Goal: Transaction & Acquisition: Purchase product/service

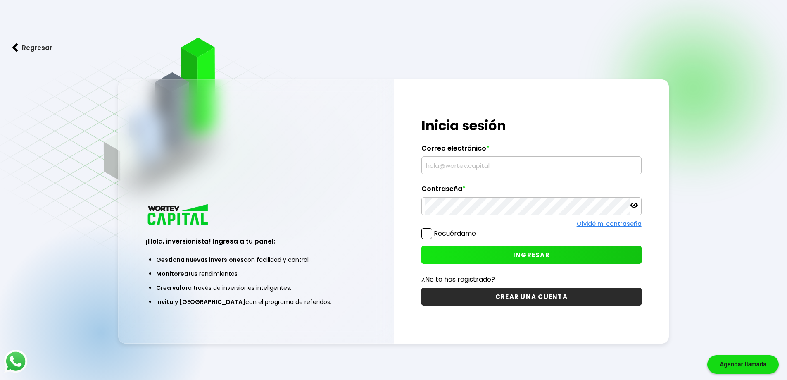
click at [475, 165] on input "text" at bounding box center [531, 165] width 213 height 17
type input "401ponce@gmail.com"
click at [548, 254] on span "INGRESAR" at bounding box center [531, 254] width 37 height 9
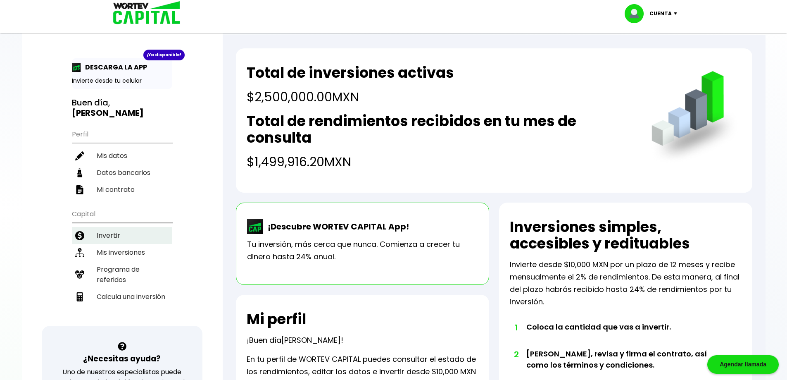
click at [108, 227] on li "Invertir" at bounding box center [122, 235] width 100 height 17
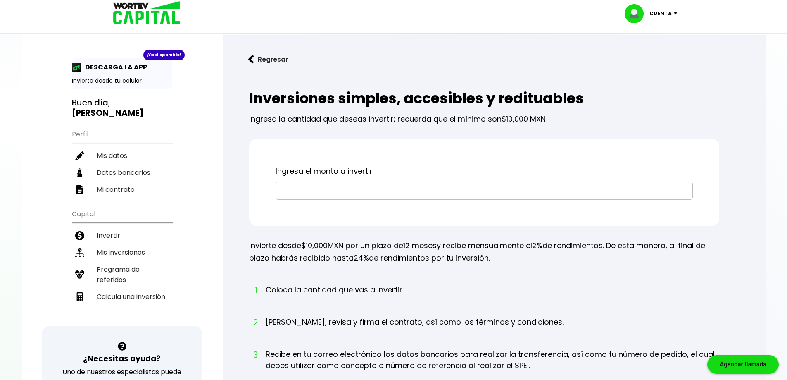
click at [303, 194] on input "text" at bounding box center [484, 190] width 410 height 17
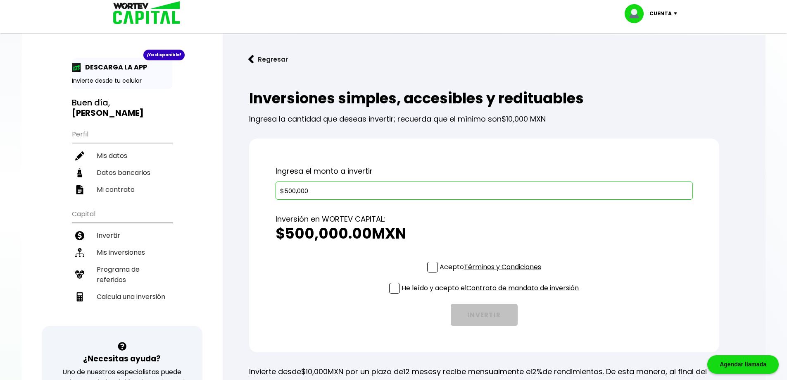
type input "$500,000"
click at [430, 266] on span at bounding box center [432, 267] width 11 height 11
click at [492, 273] on input "Acepto Términos y Condiciones" at bounding box center [492, 273] width 0 height 0
click at [393, 288] on span at bounding box center [394, 288] width 11 height 11
click at [492, 294] on input "He leído y acepto el Contrato de mandato de inversión" at bounding box center [492, 294] width 0 height 0
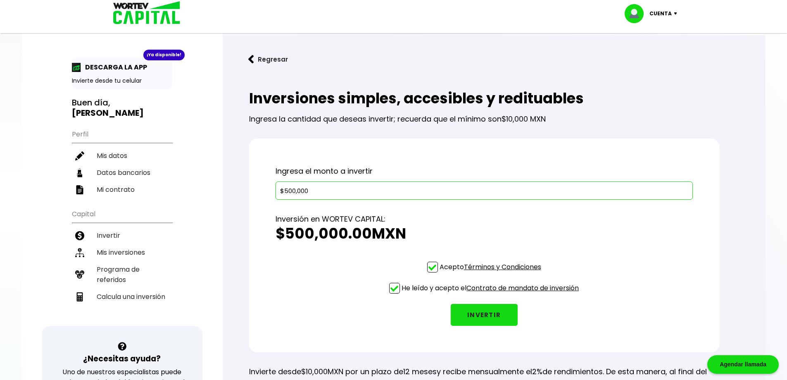
click at [485, 312] on button "INVERTIR" at bounding box center [484, 315] width 67 height 22
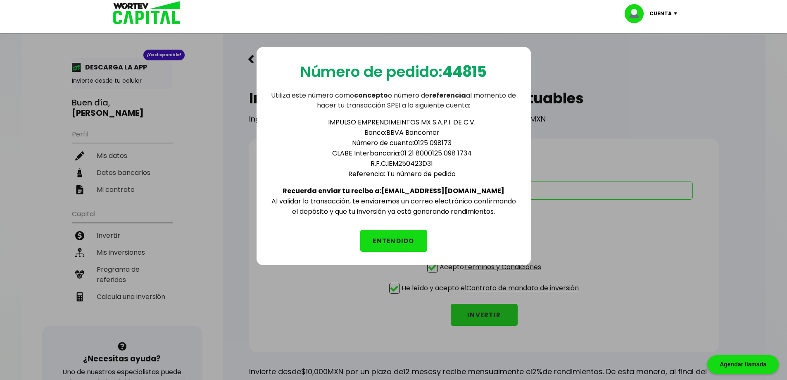
click at [392, 241] on button "ENTENDIDO" at bounding box center [393, 241] width 67 height 22
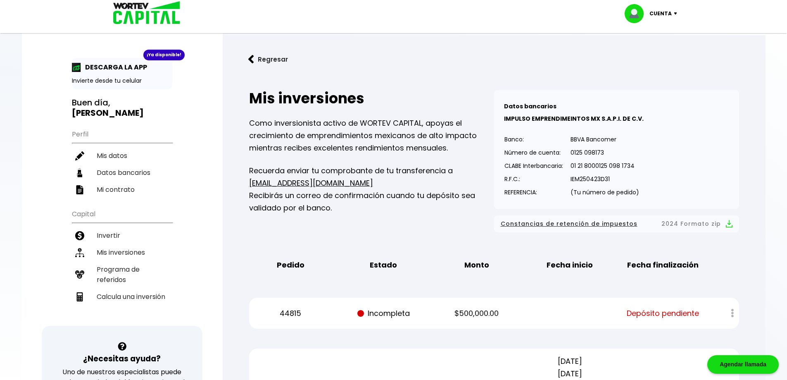
click at [142, 19] on img at bounding box center [144, 13] width 79 height 27
click at [114, 147] on li "Mis datos" at bounding box center [122, 155] width 100 height 17
select select "Hombre"
select select "Posgrado"
select select "TM"
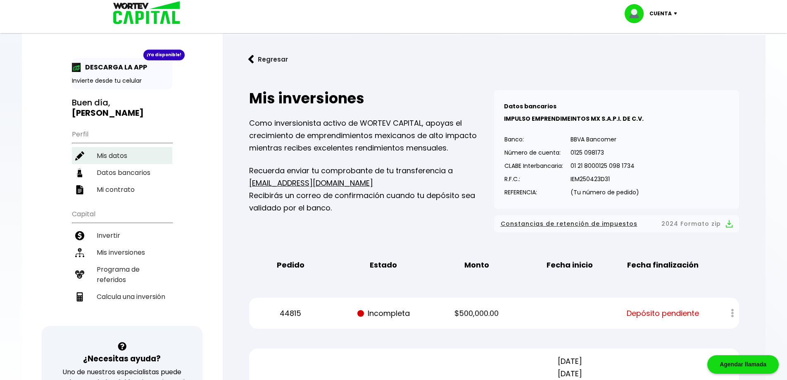
select select "Santander"
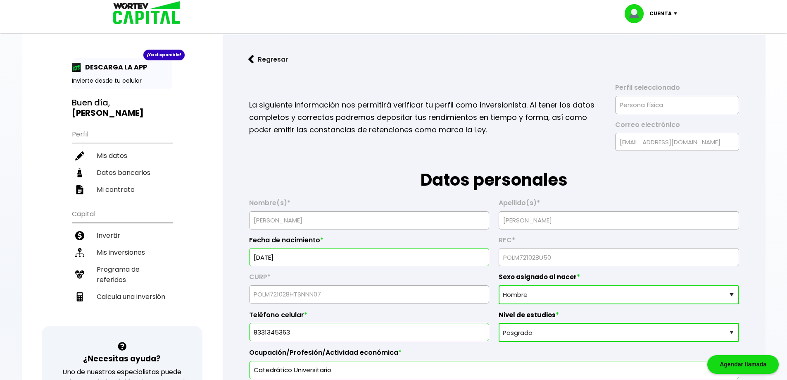
click at [107, 69] on p "DESCARGA LA APP" at bounding box center [114, 67] width 66 height 10
click at [258, 58] on button "Regresar" at bounding box center [268, 59] width 64 height 22
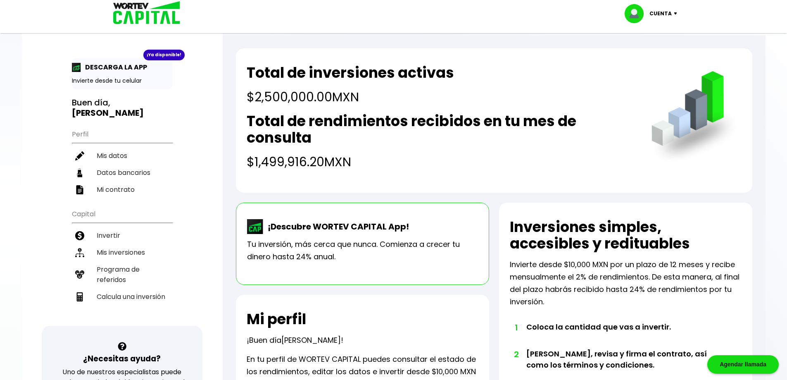
click at [666, 12] on p "Cuenta" at bounding box center [660, 13] width 22 height 12
click at [651, 55] on li "Cerrar sesión" at bounding box center [652, 55] width 66 height 17
